Goal: Transaction & Acquisition: Book appointment/travel/reservation

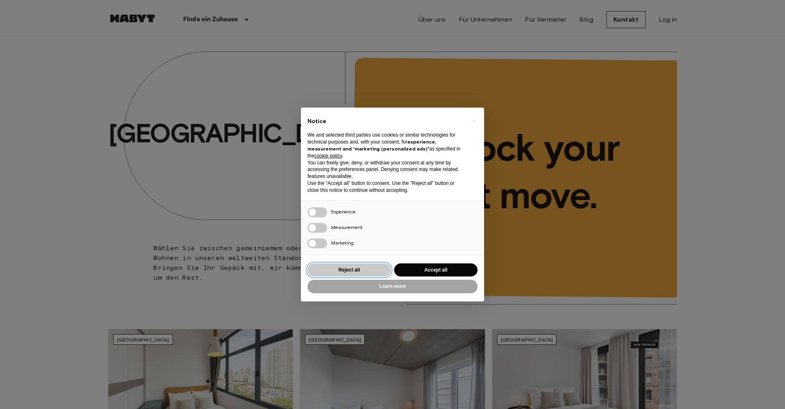
click at [366, 270] on button "Reject all" at bounding box center [348, 269] width 83 height 13
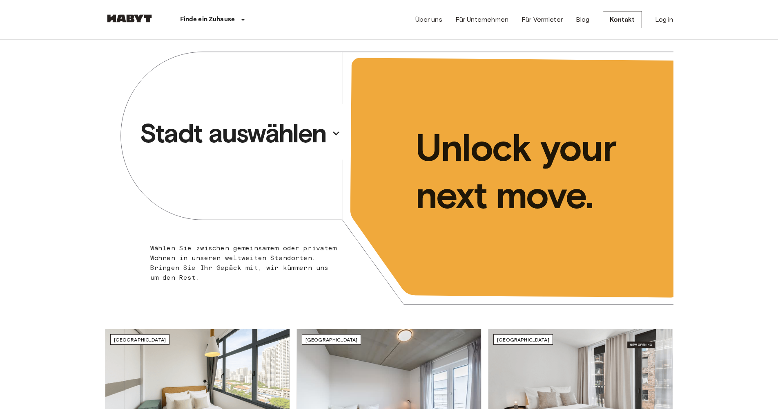
click at [321, 136] on p "Stadt auswählen" at bounding box center [233, 133] width 187 height 33
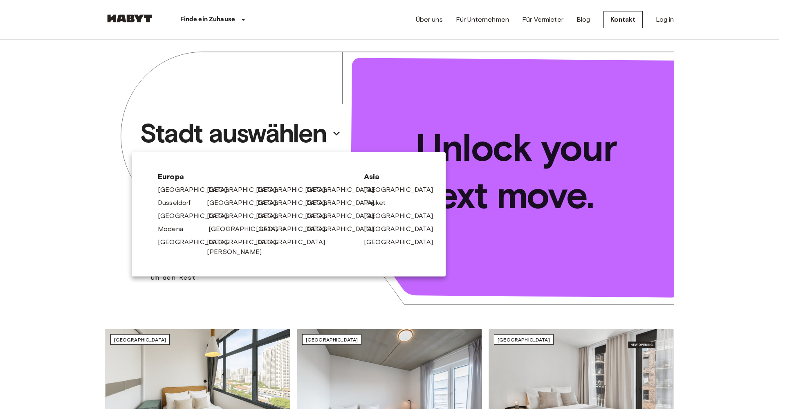
click at [228, 229] on link "[GEOGRAPHIC_DATA]" at bounding box center [247, 229] width 78 height 10
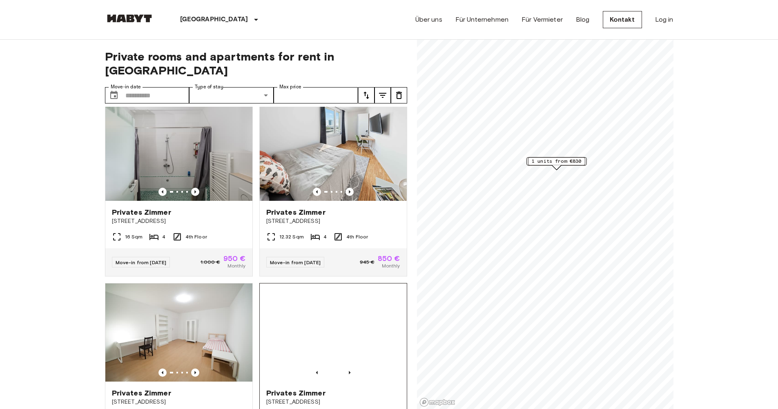
scroll to position [4, 0]
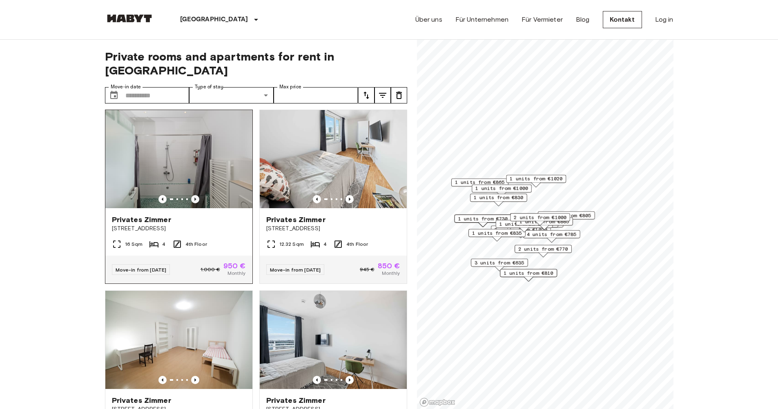
click at [194, 195] on icon "Previous image" at bounding box center [195, 199] width 8 height 8
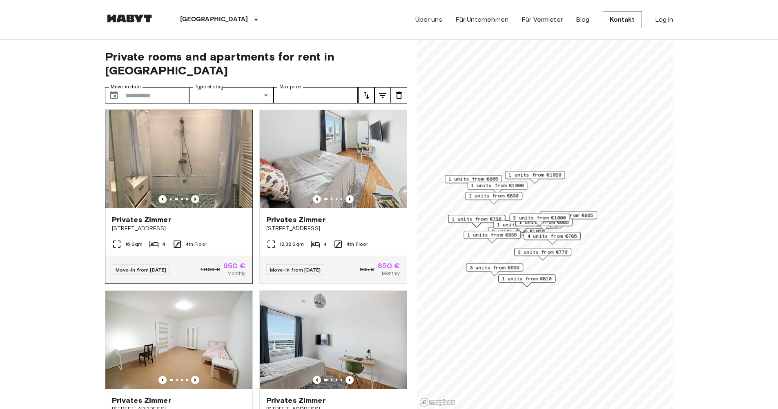
click at [195, 195] on icon "Previous image" at bounding box center [195, 199] width 8 height 8
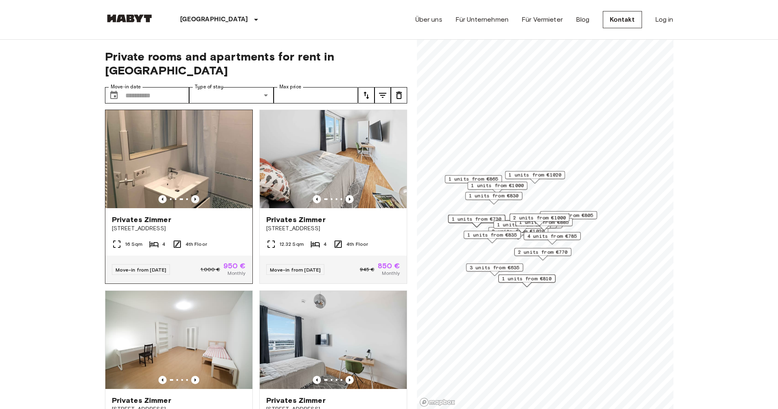
click at [195, 195] on icon "Previous image" at bounding box center [195, 199] width 8 height 8
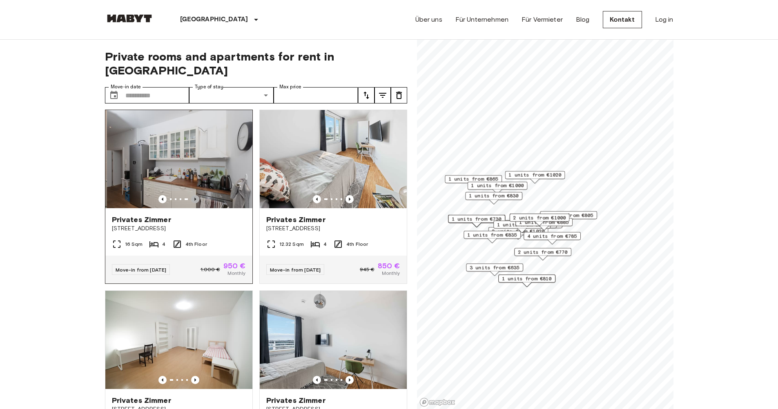
click at [195, 195] on icon "Previous image" at bounding box center [195, 199] width 8 height 8
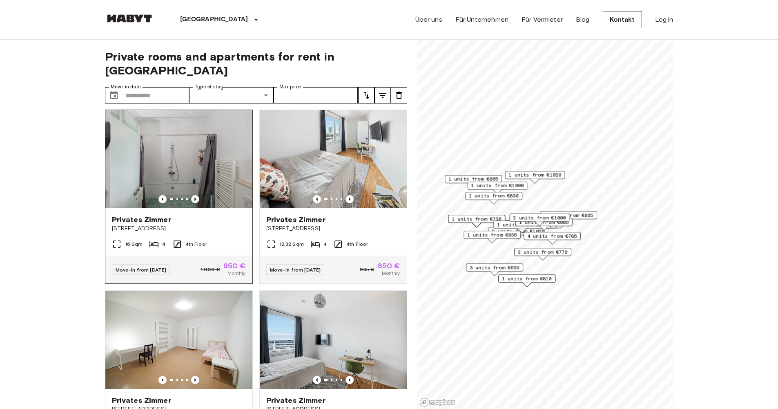
click at [195, 195] on icon "Previous image" at bounding box center [195, 199] width 8 height 8
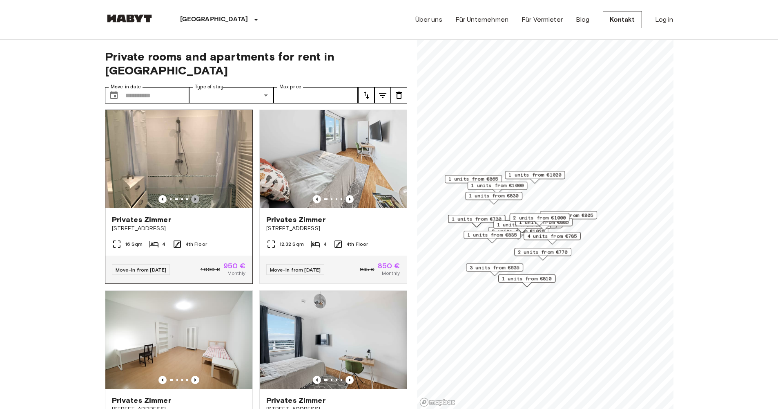
click at [195, 195] on icon "Previous image" at bounding box center [195, 199] width 8 height 8
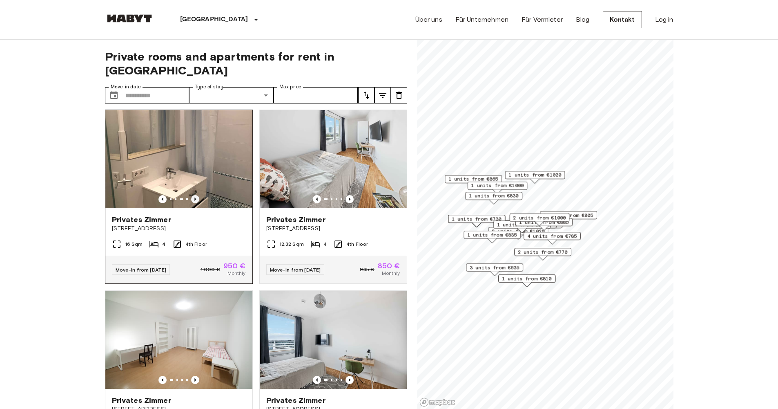
click at [195, 195] on icon "Previous image" at bounding box center [195, 199] width 8 height 8
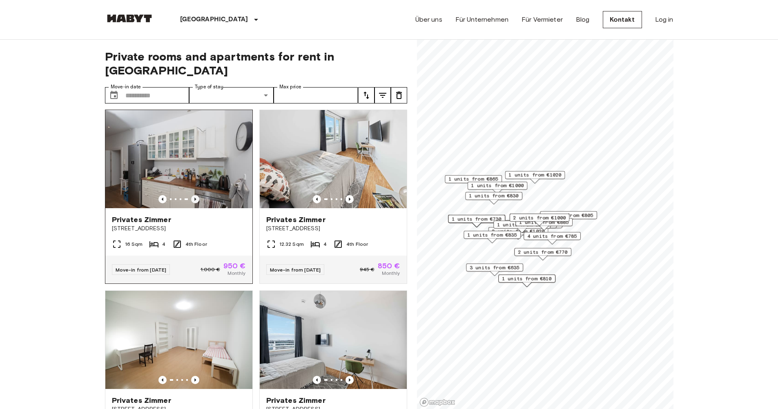
click at [195, 195] on icon "Previous image" at bounding box center [195, 199] width 8 height 8
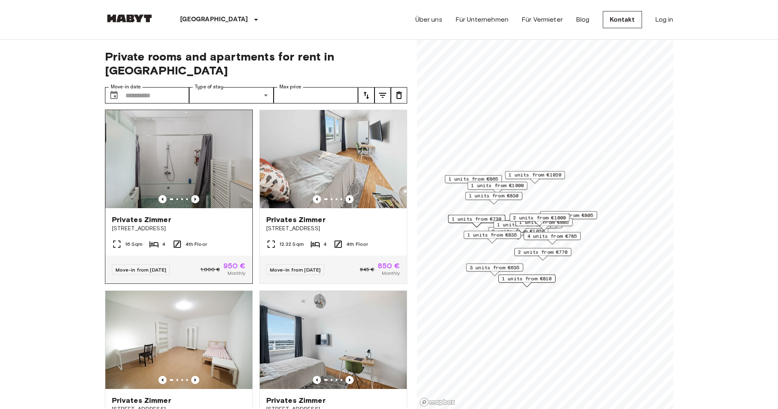
click at [195, 195] on icon "Previous image" at bounding box center [195, 199] width 8 height 8
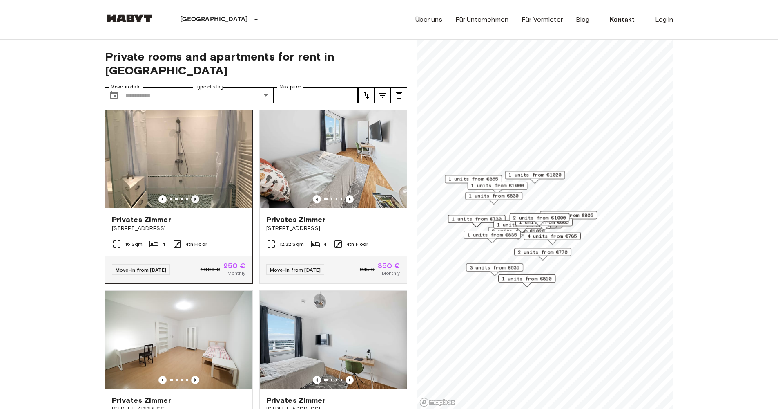
click at [195, 195] on icon "Previous image" at bounding box center [195, 199] width 8 height 8
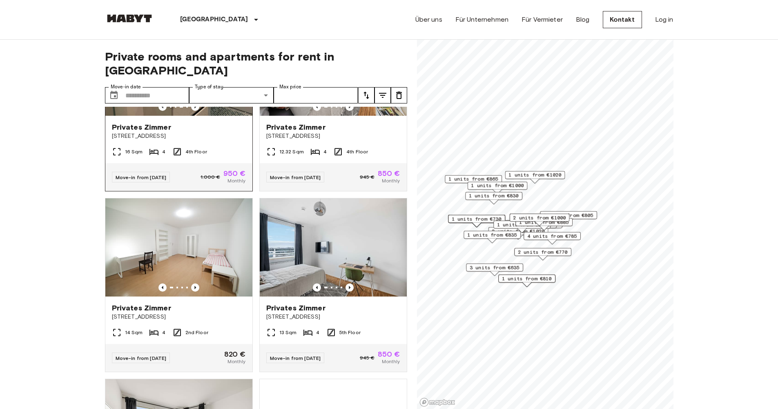
scroll to position [99, 0]
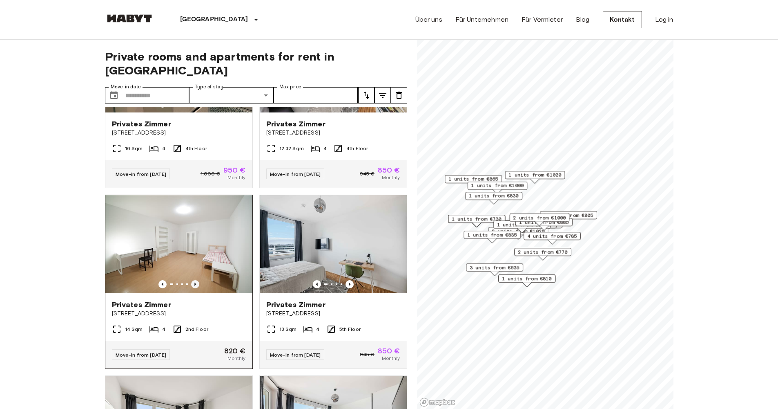
click at [194, 280] on icon "Previous image" at bounding box center [195, 284] width 8 height 8
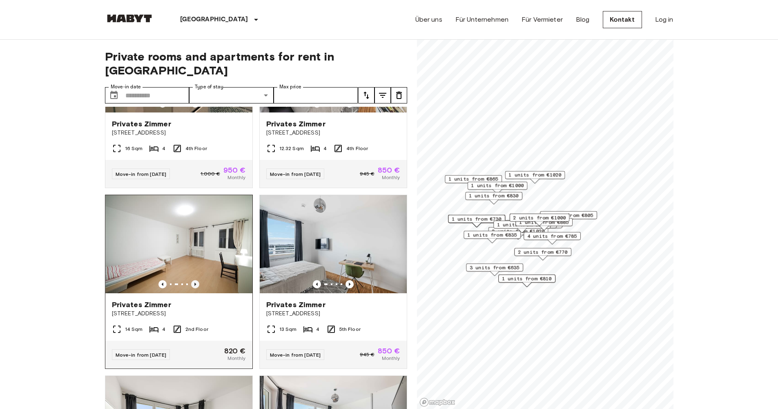
click at [194, 280] on icon "Previous image" at bounding box center [195, 284] width 8 height 8
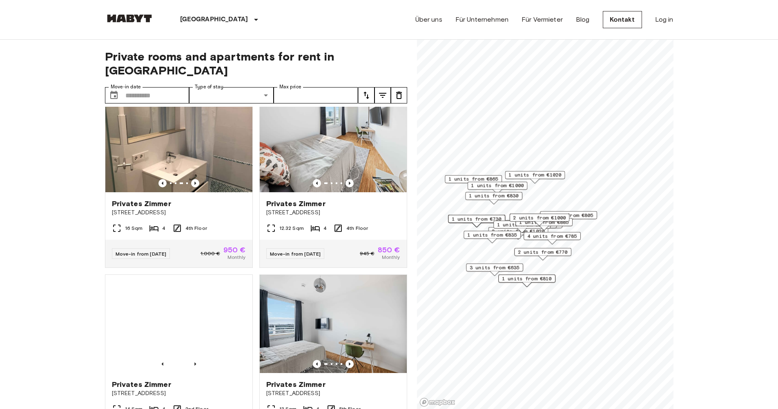
scroll to position [0, 0]
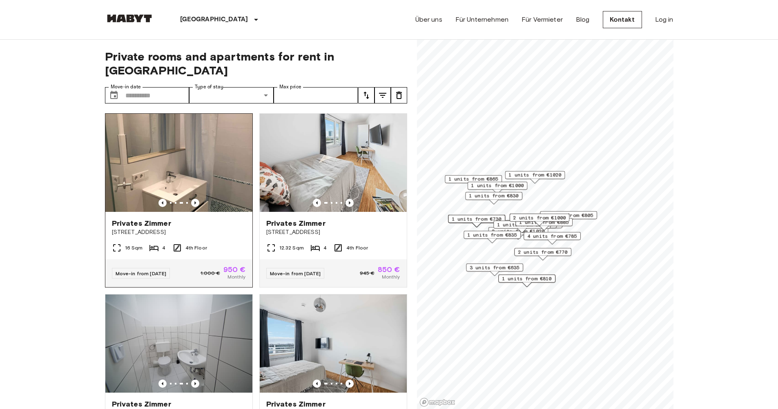
click at [193, 154] on img at bounding box center [178, 163] width 147 height 98
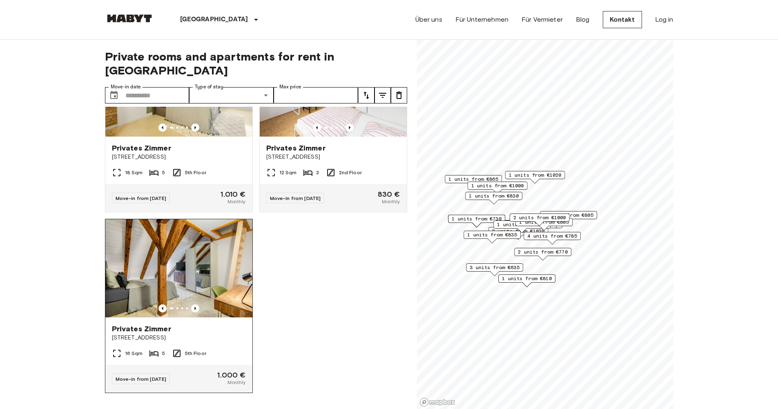
scroll to position [3400, 0]
click at [210, 256] on img at bounding box center [178, 268] width 147 height 98
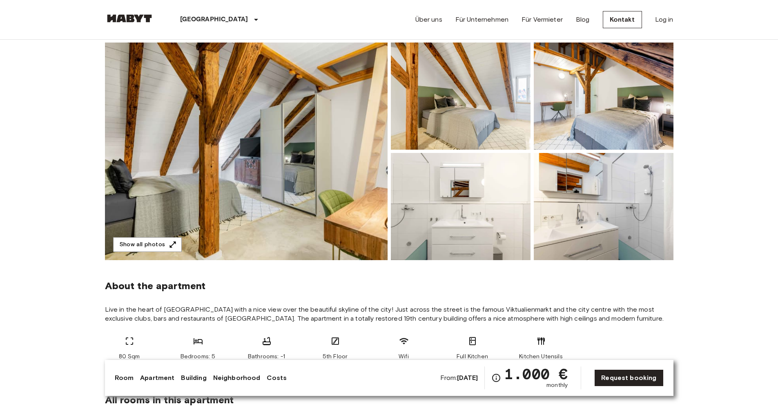
scroll to position [65, 0]
